Goal: Book appointment/travel/reservation

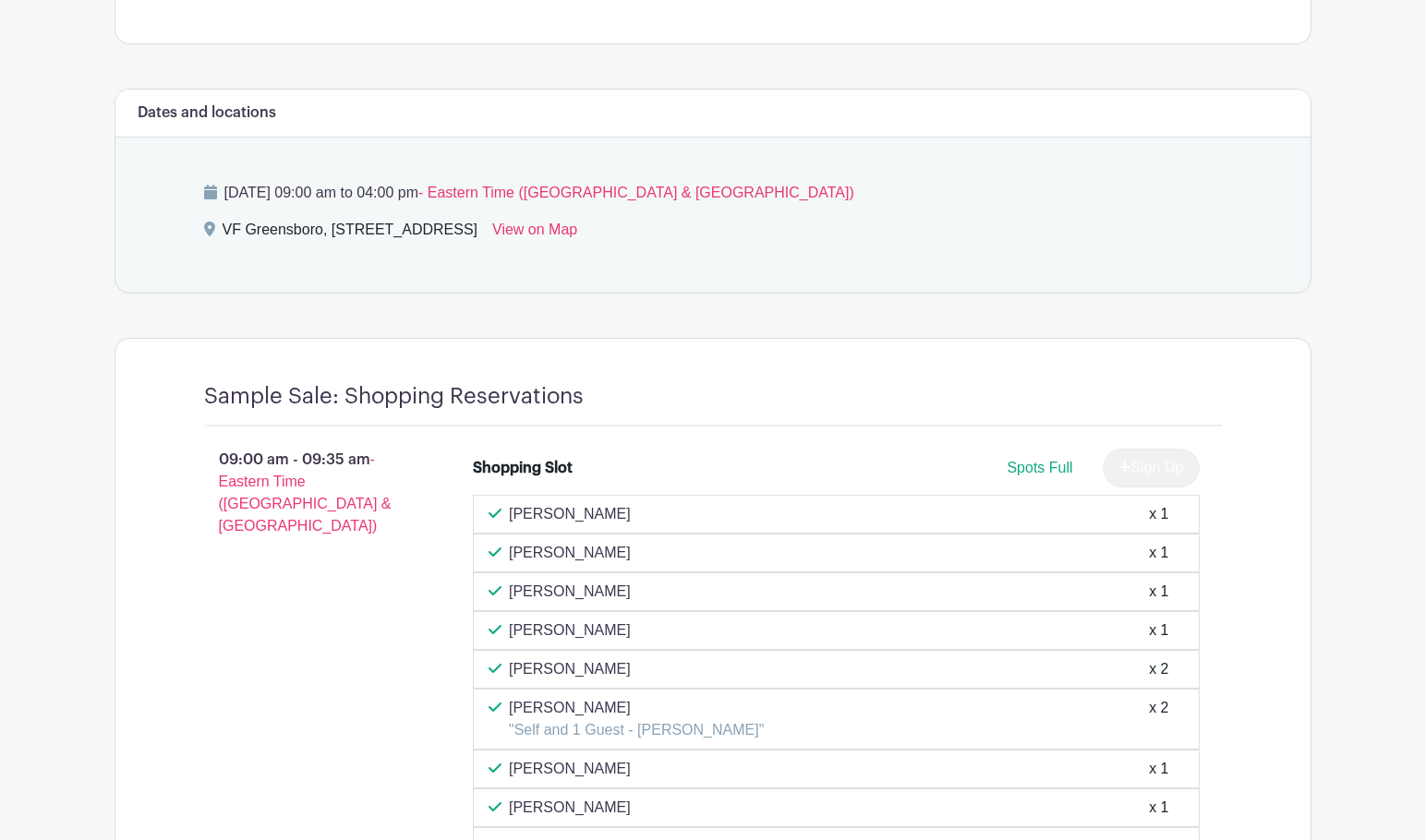
scroll to position [1201, 0]
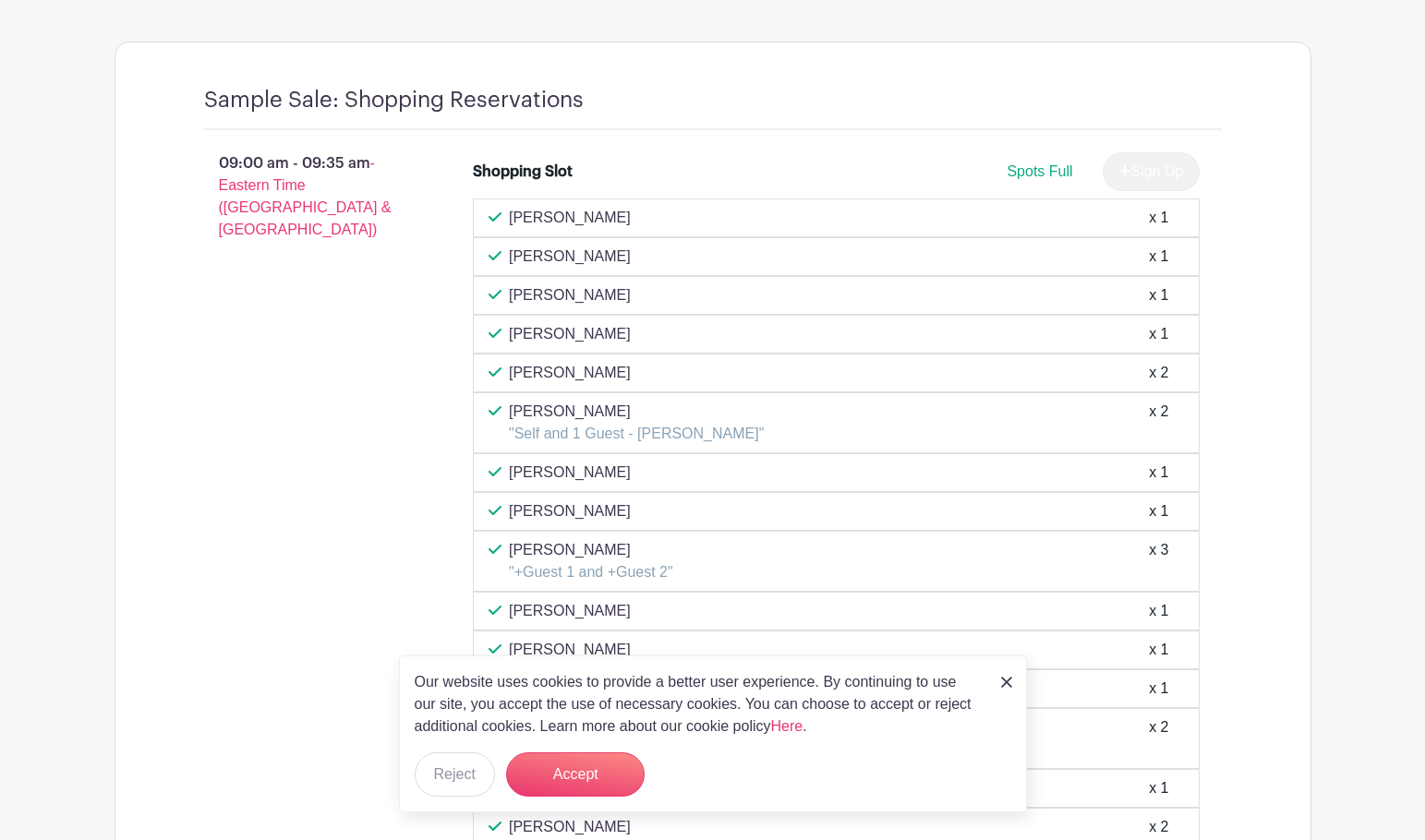
scroll to position [1478, 0]
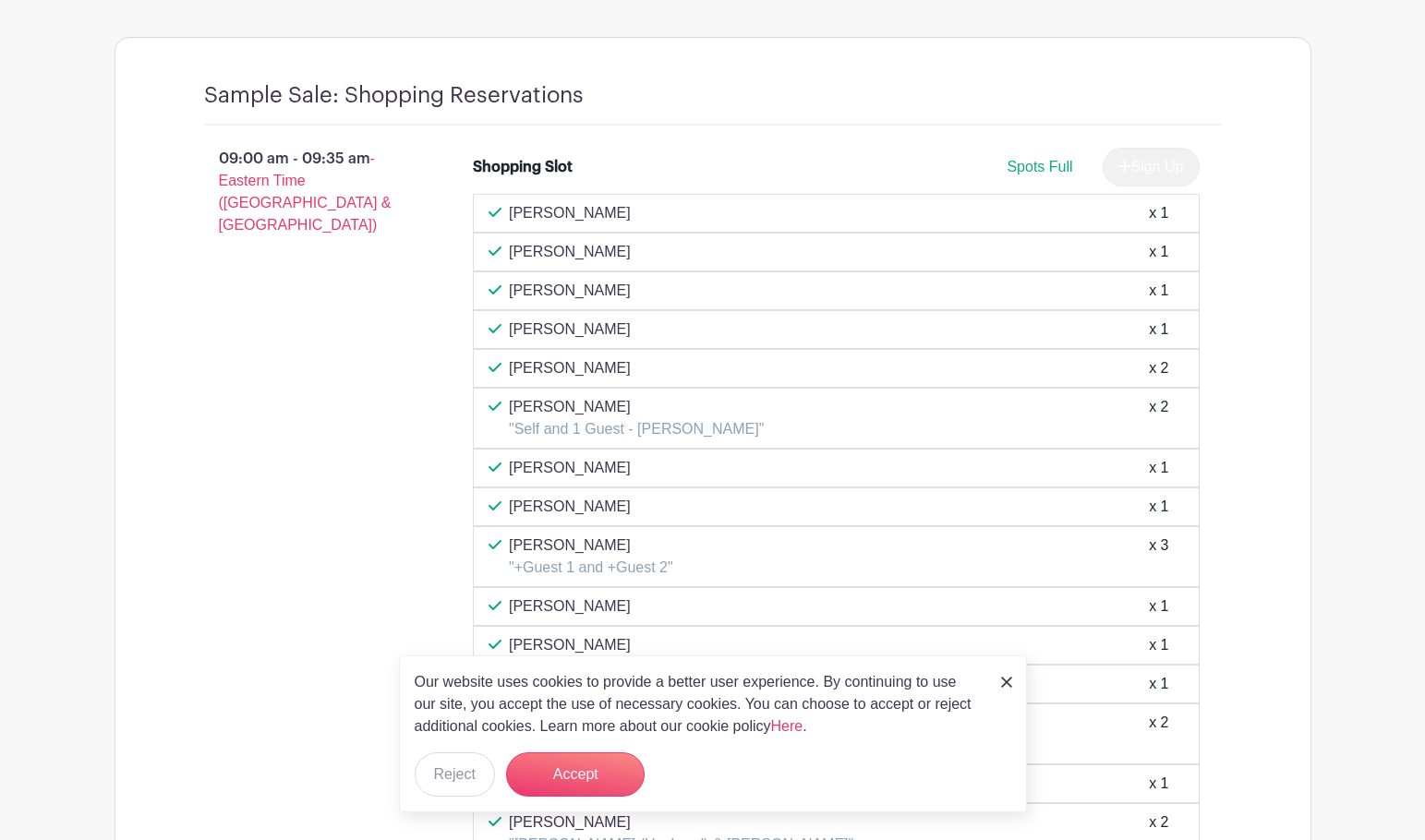
click at [1003, 681] on img at bounding box center [1007, 682] width 11 height 11
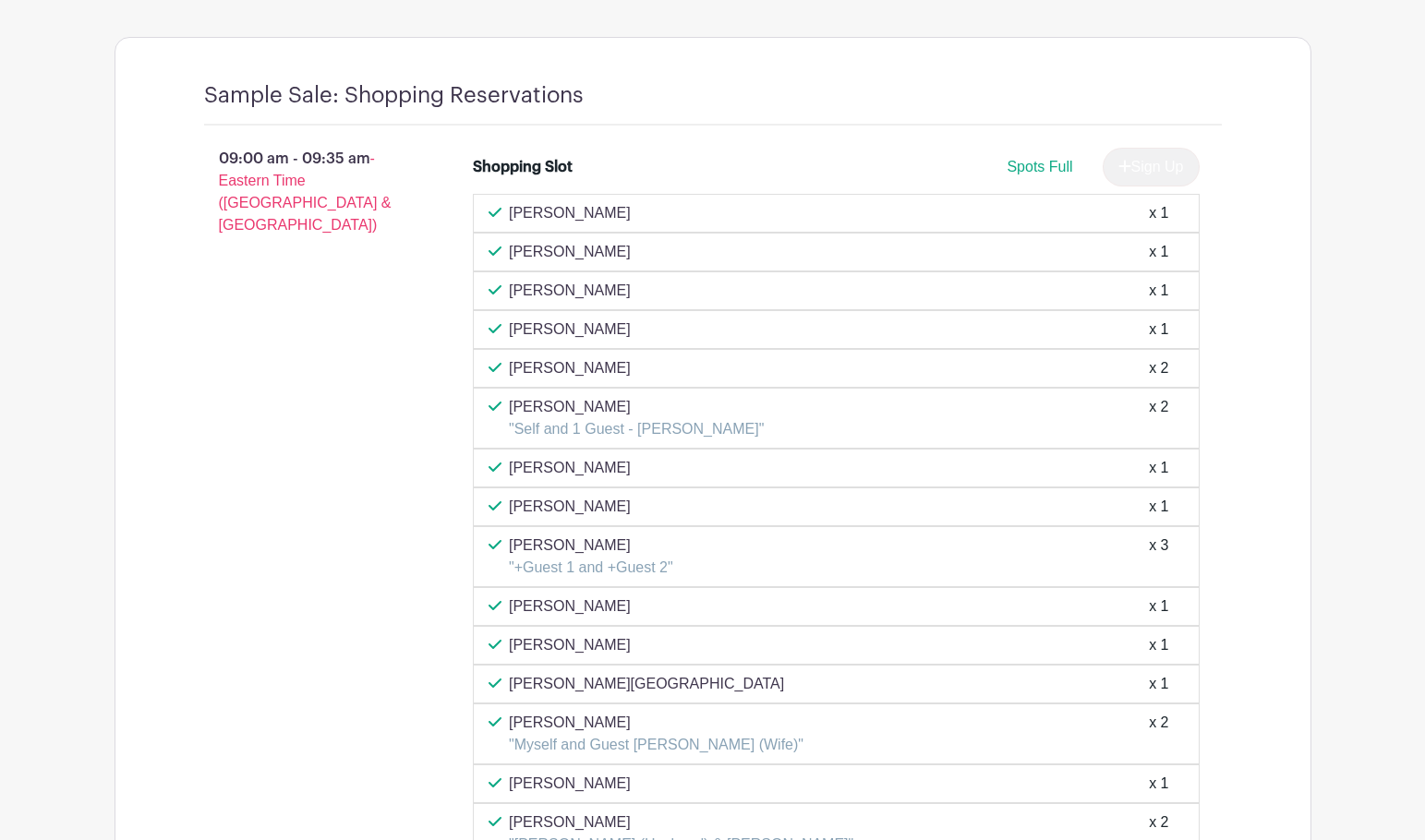
click at [224, 615] on div "09:00 am - 09:35 am - Eastern Time ([GEOGRAPHIC_DATA] & [GEOGRAPHIC_DATA])" at bounding box center [309, 700] width 270 height 1119
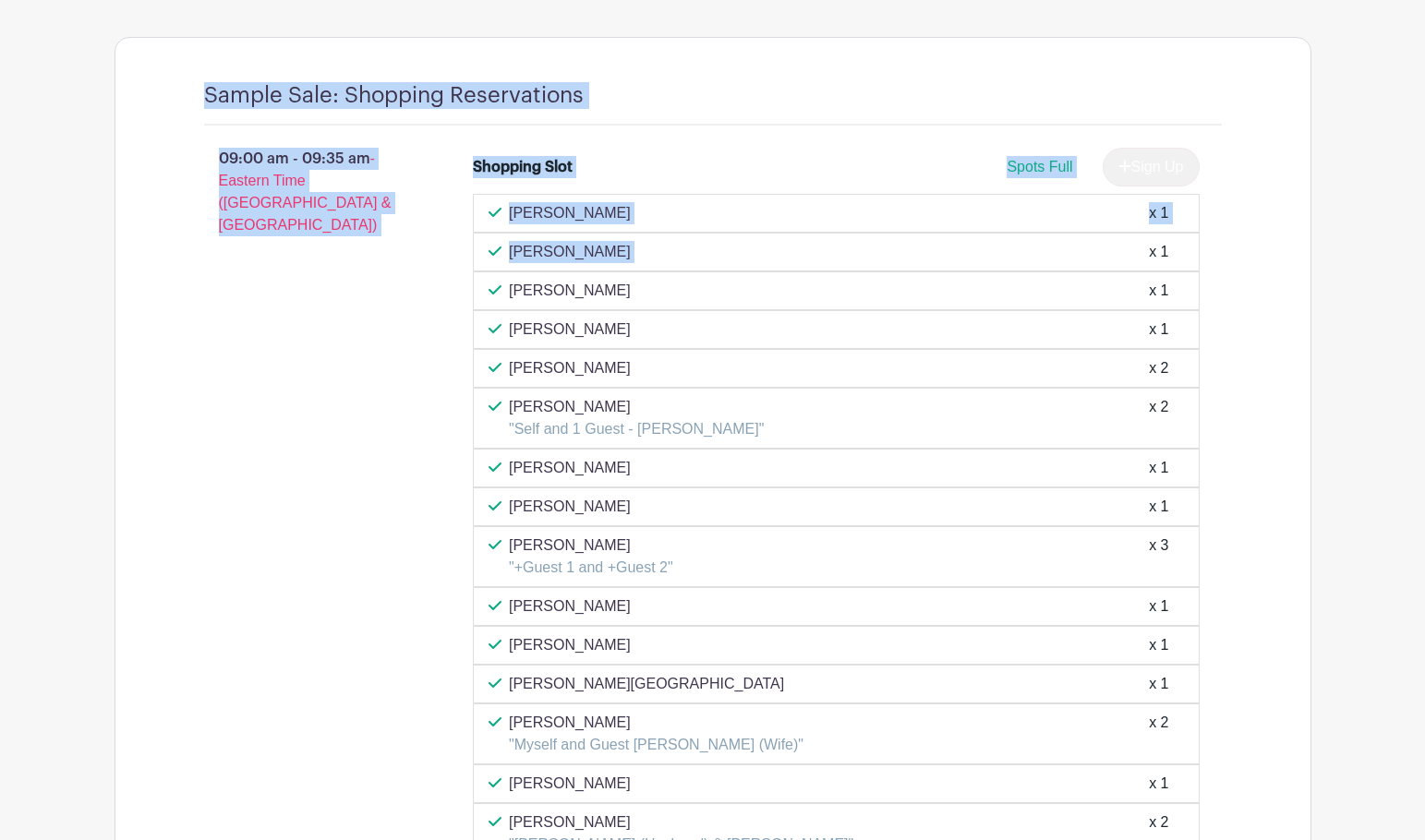
drag, startPoint x: 186, startPoint y: 74, endPoint x: 892, endPoint y: 256, distance: 729.1
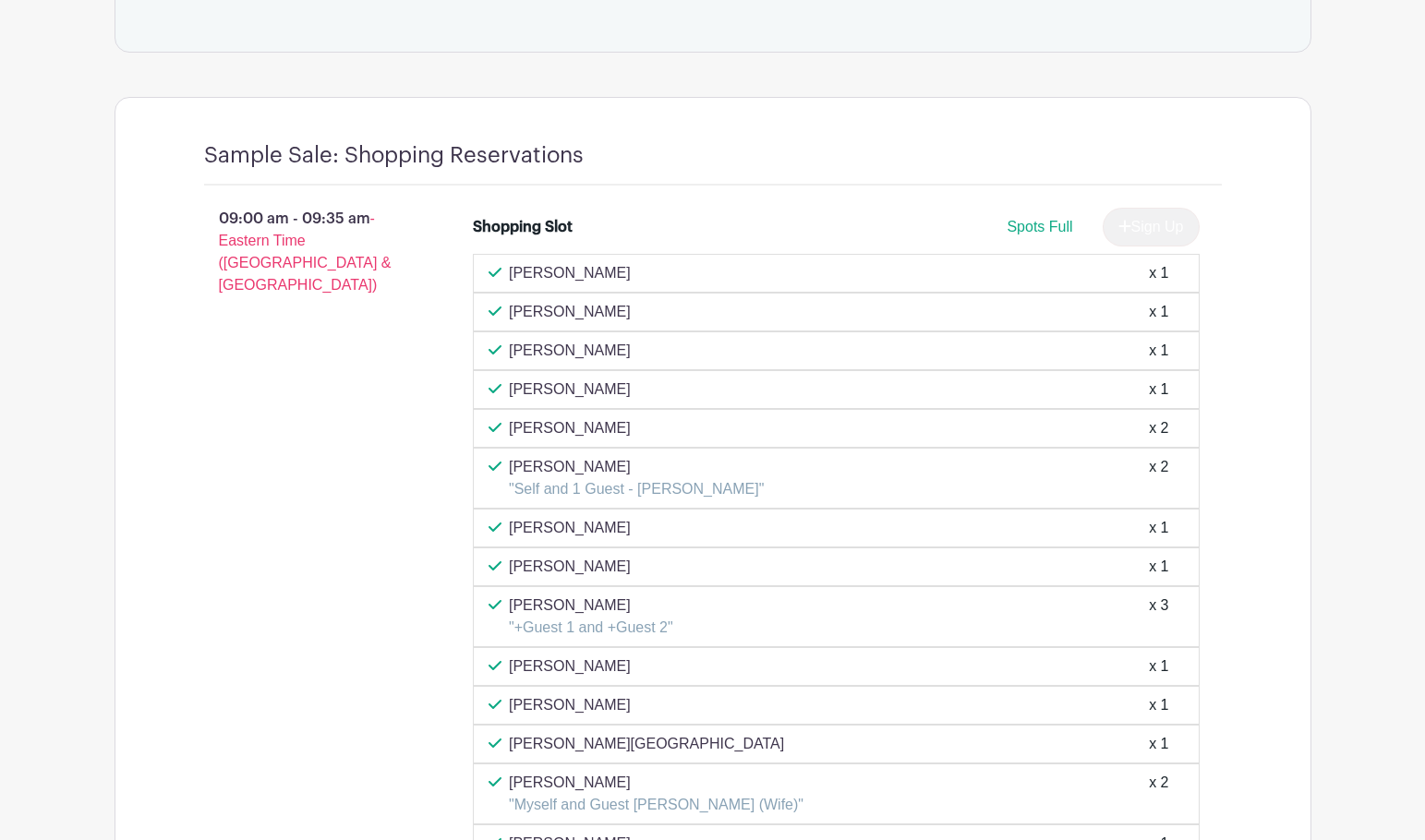
scroll to position [1385, 0]
